Goal: Task Accomplishment & Management: Complete application form

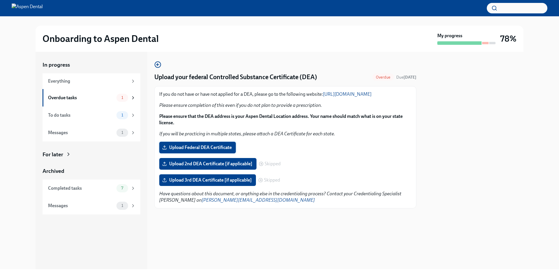
click at [180, 150] on span "Upload Federal DEA Certificate" at bounding box center [197, 148] width 68 height 6
click at [0, 0] on input "Upload Federal DEA Certificate" at bounding box center [0, 0] width 0 height 0
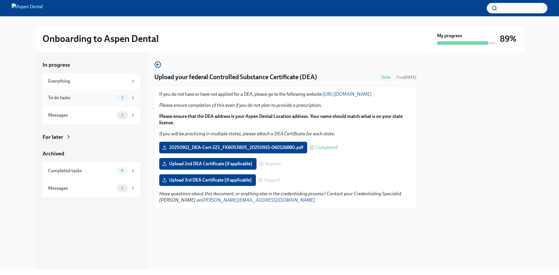
click at [60, 95] on div "To do tasks" at bounding box center [81, 98] width 66 height 6
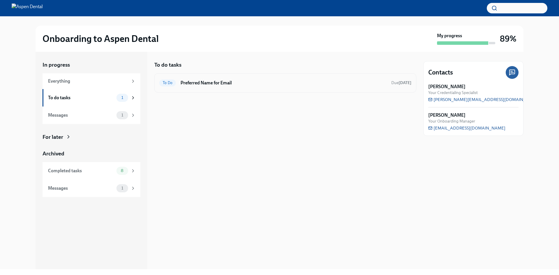
click at [202, 84] on h6 "Preferred Name for Email" at bounding box center [283, 83] width 206 height 6
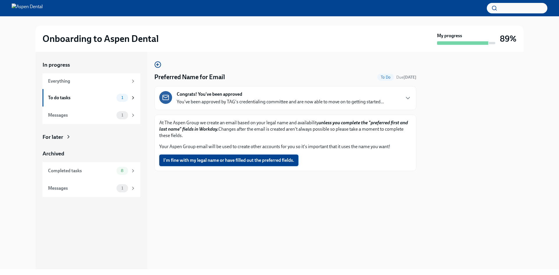
click at [198, 159] on span "I'm fine with my legal name or have filled out the preferred fields." at bounding box center [228, 160] width 131 height 6
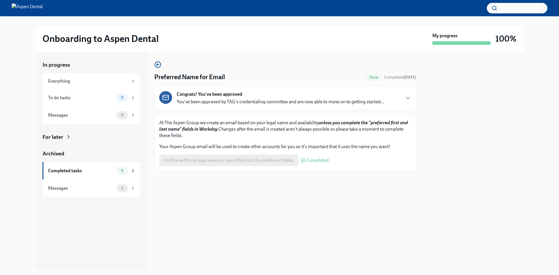
click at [357, 95] on div "Congrats! You've been approved You've been approved by TAG's credentialing comm…" at bounding box center [280, 98] width 207 height 14
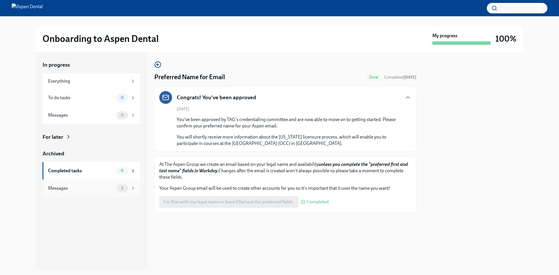
click at [70, 186] on div "Messages" at bounding box center [81, 188] width 66 height 6
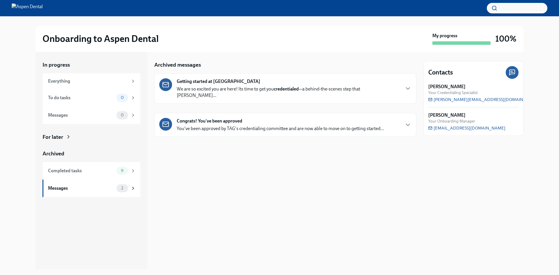
click at [208, 125] on p "You've been approved by TAG's credentialing committee and are now able to move …" at bounding box center [280, 128] width 207 height 6
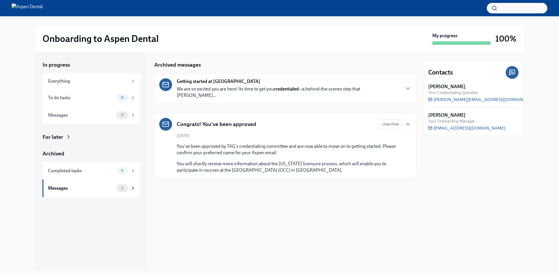
click at [215, 81] on strong "Getting started at [GEOGRAPHIC_DATA]" at bounding box center [218, 81] width 83 height 6
